Goal: Check status: Check status

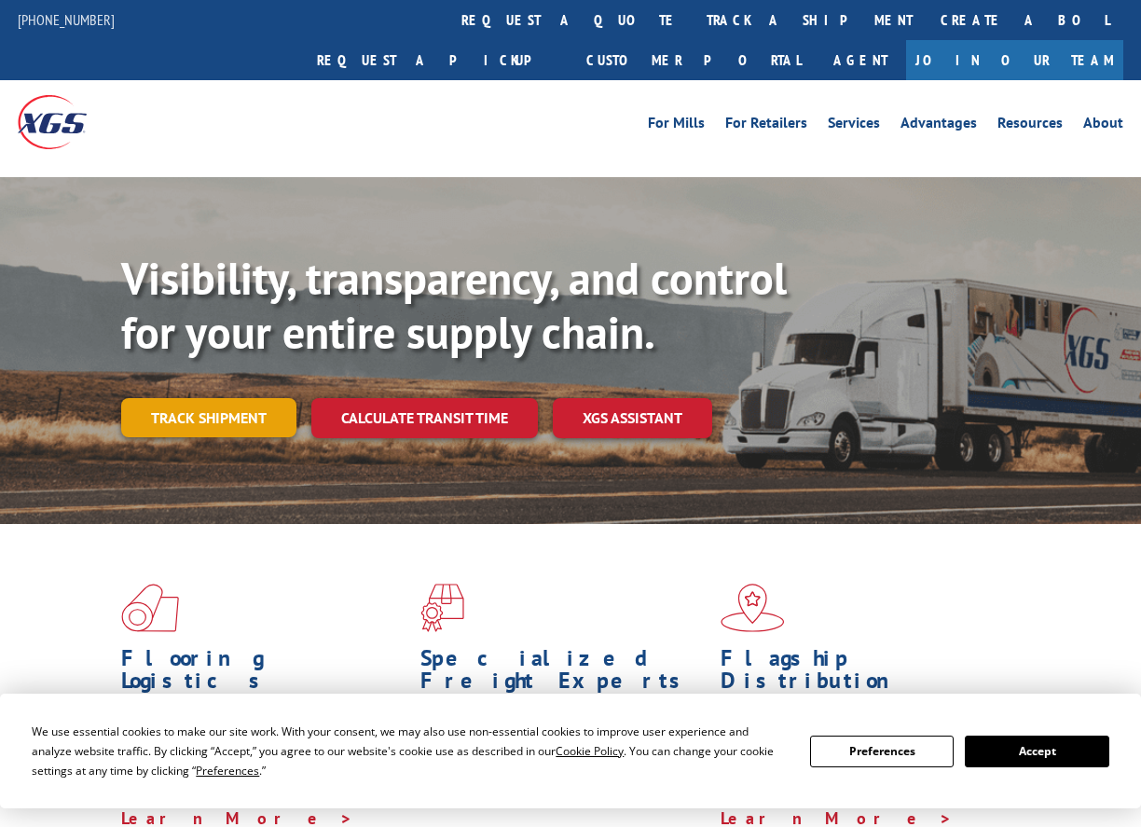
click at [170, 398] on link "Track shipment" at bounding box center [208, 417] width 175 height 39
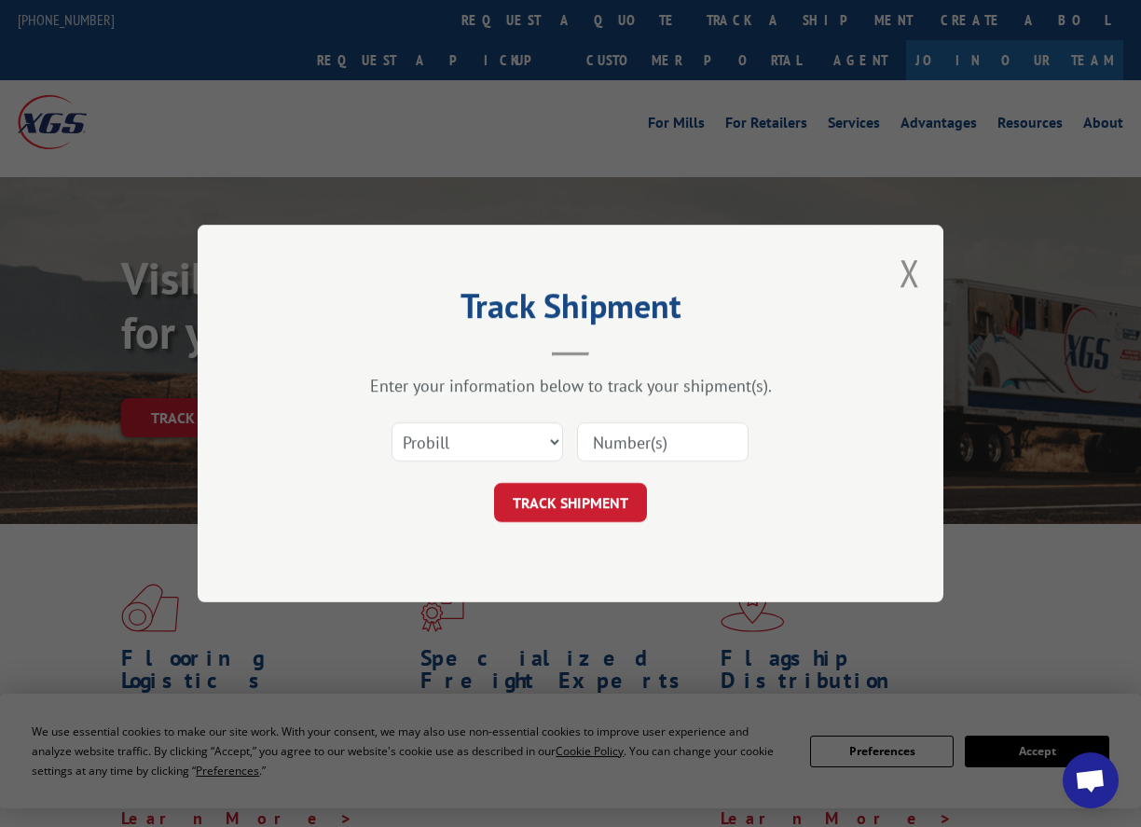
click at [562, 438] on div "Select category... Probill BOL PO" at bounding box center [570, 442] width 559 height 62
click at [521, 446] on select "Select category... Probill BOL PO" at bounding box center [478, 441] width 172 height 39
select select "po"
click at [392, 422] on select "Select category... Probill BOL PO" at bounding box center [478, 441] width 172 height 39
click at [622, 436] on input at bounding box center [663, 441] width 172 height 39
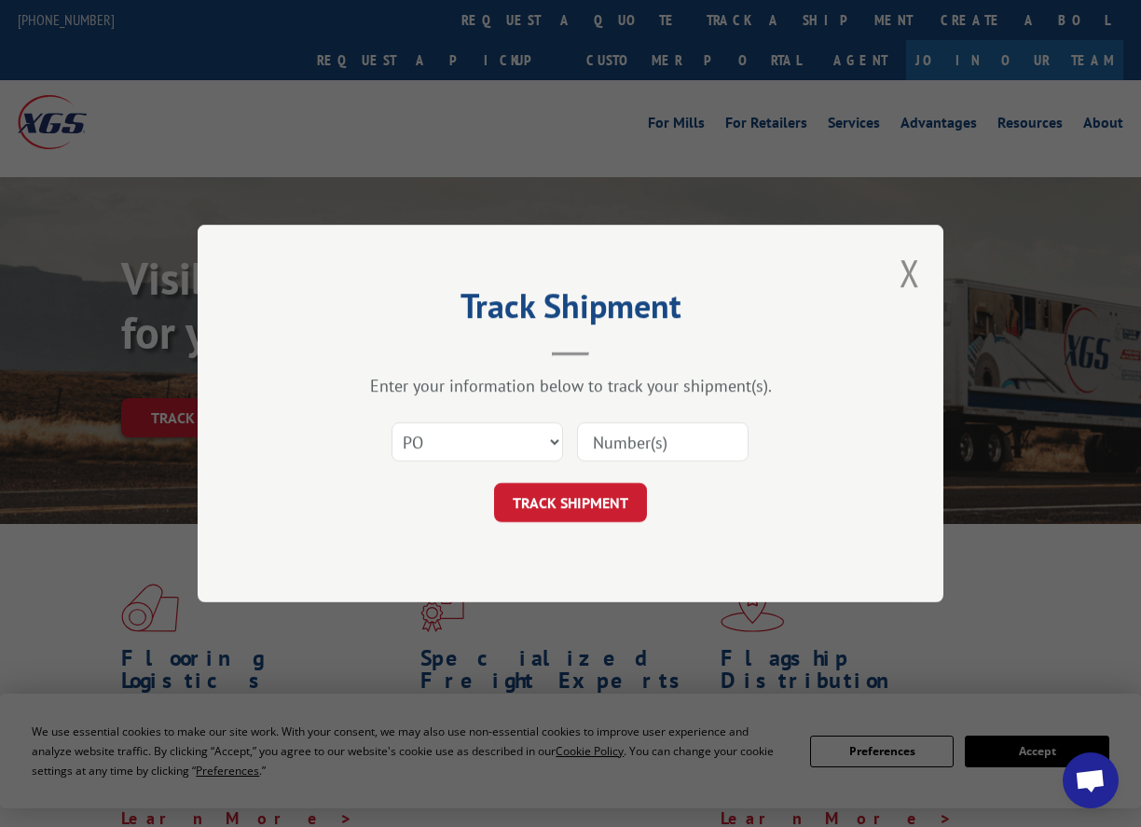
paste input "296686277"
type input "296686277"
click at [575, 498] on button "TRACK SHIPMENT" at bounding box center [570, 502] width 153 height 39
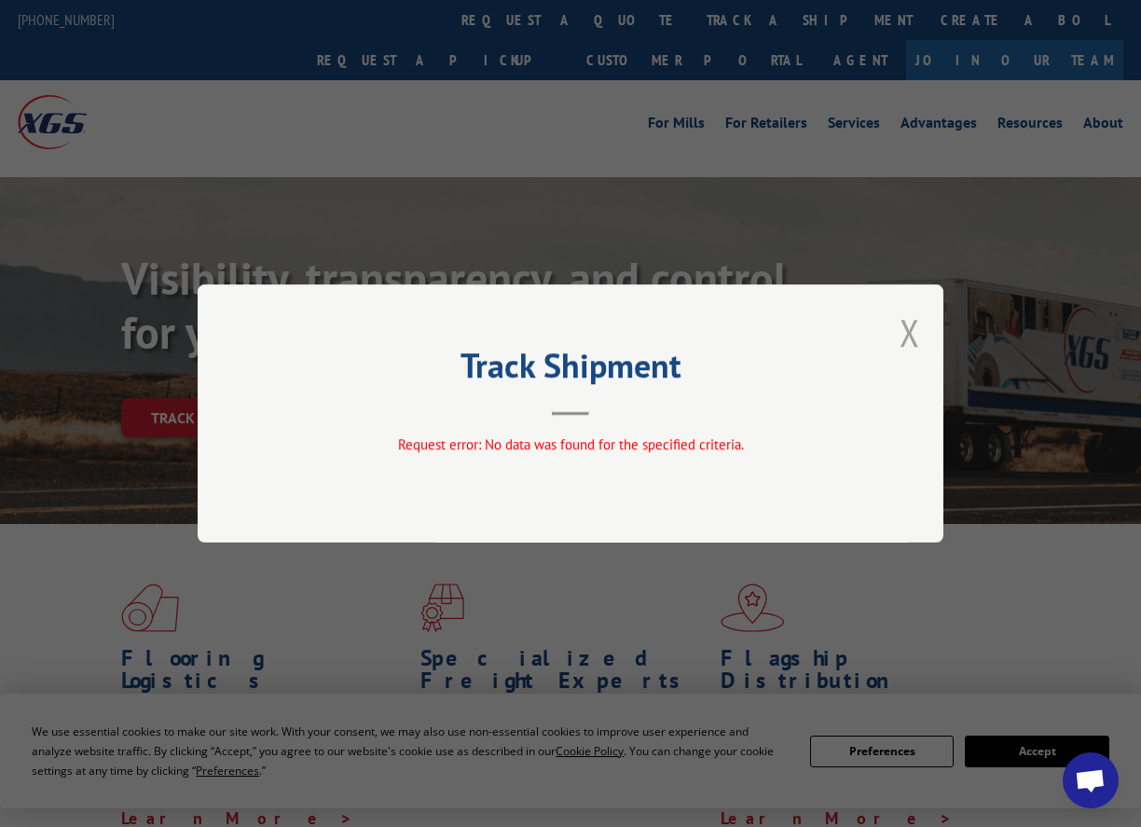
click at [906, 327] on button "Close modal" at bounding box center [910, 332] width 21 height 49
